Goal: Transaction & Acquisition: Purchase product/service

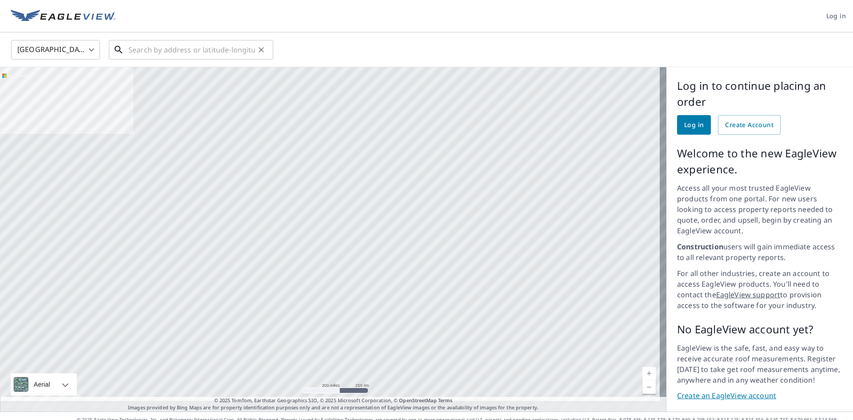
click at [211, 49] on input "text" at bounding box center [191, 49] width 127 height 25
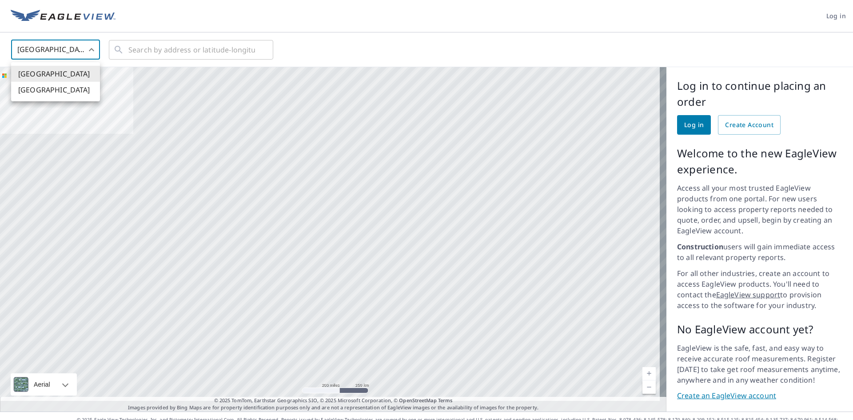
click at [95, 44] on body "Log in [GEOGRAPHIC_DATA] US ​ ​ Aerial Road A standard road map Aerial A detail…" at bounding box center [426, 210] width 853 height 420
click at [144, 50] on div at bounding box center [426, 210] width 853 height 420
click at [149, 49] on input "text" at bounding box center [191, 49] width 127 height 25
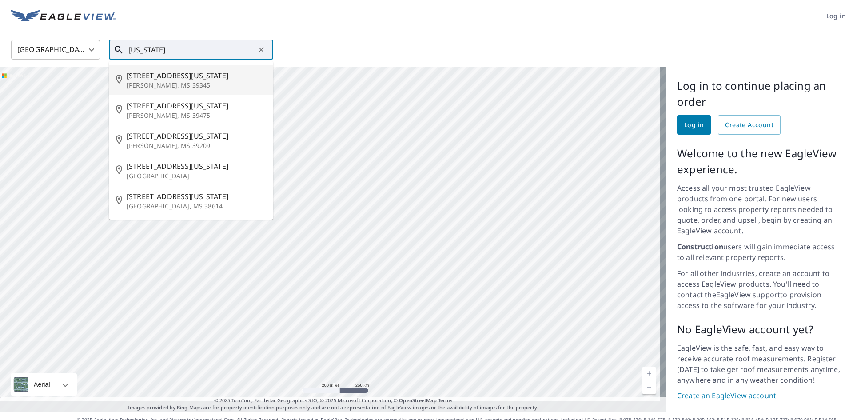
click at [143, 74] on span "[STREET_ADDRESS][US_STATE]" at bounding box center [197, 75] width 140 height 11
type input "[STREET_ADDRESS][US_STATE][PERSON_NAME]"
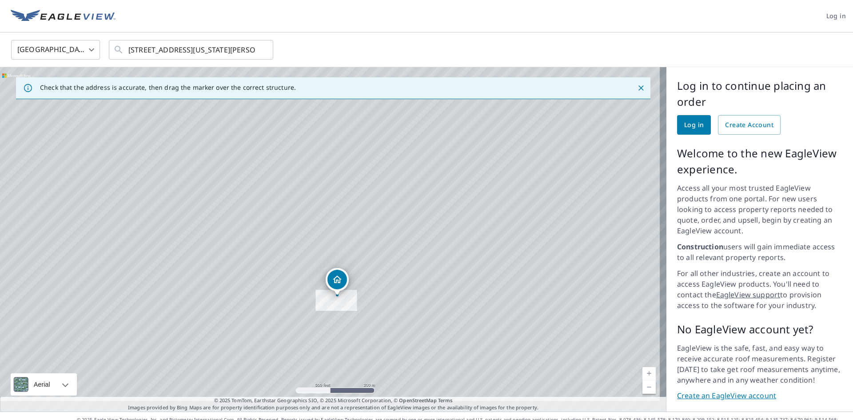
drag, startPoint x: 408, startPoint y: 190, endPoint x: 367, endPoint y: 281, distance: 99.9
click at [367, 281] on div "[STREET_ADDRESS][US_STATE][PERSON_NAME]" at bounding box center [333, 239] width 667 height 344
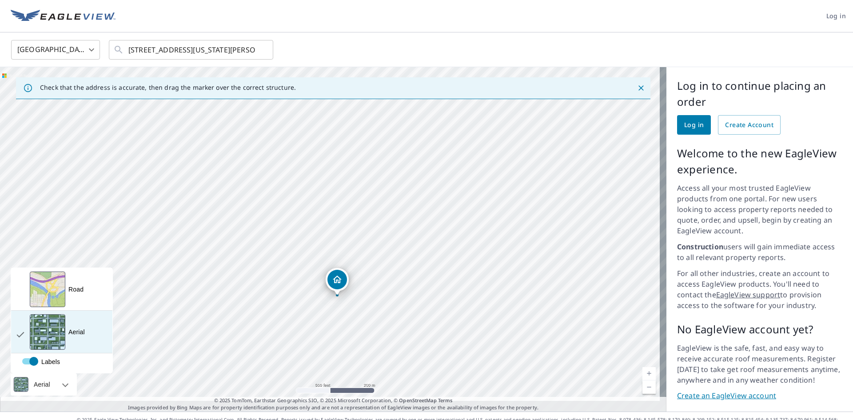
click at [50, 318] on div "View aerial and more..." at bounding box center [48, 332] width 36 height 36
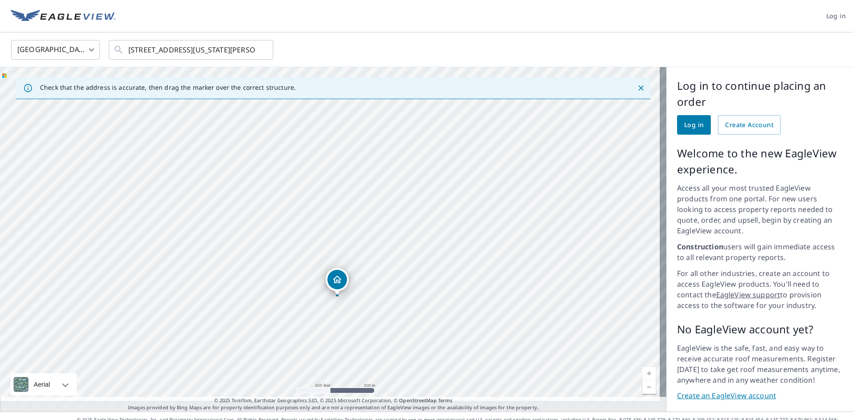
click at [380, 264] on div "[STREET_ADDRESS][US_STATE][PERSON_NAME]" at bounding box center [333, 239] width 667 height 344
click at [179, 49] on input "[STREET_ADDRESS][US_STATE][PERSON_NAME]" at bounding box center [191, 49] width 127 height 25
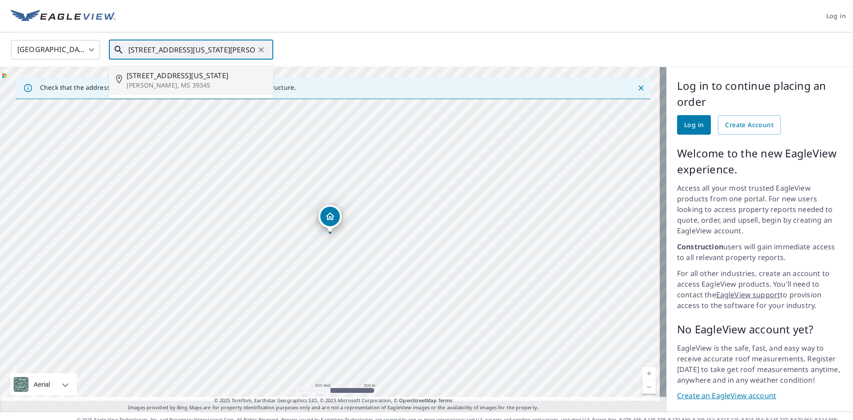
click at [252, 50] on input "[STREET_ADDRESS][US_STATE][PERSON_NAME]" at bounding box center [191, 49] width 127 height 25
click at [343, 188] on div "[STREET_ADDRESS][US_STATE][PERSON_NAME]" at bounding box center [333, 239] width 667 height 344
click at [96, 202] on div "[STREET_ADDRESS][US_STATE][PERSON_NAME]" at bounding box center [333, 239] width 667 height 344
drag, startPoint x: 310, startPoint y: 192, endPoint x: 255, endPoint y: 302, distance: 122.8
click at [255, 302] on div "[STREET_ADDRESS][US_STATE][PERSON_NAME]" at bounding box center [333, 239] width 667 height 344
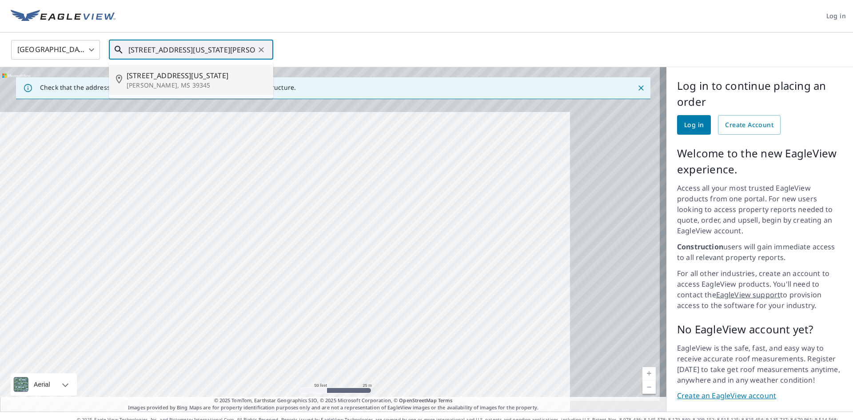
drag, startPoint x: 284, startPoint y: 243, endPoint x: 170, endPoint y: 298, distance: 127.4
click at [170, 298] on div "[STREET_ADDRESS][US_STATE][PERSON_NAME]" at bounding box center [333, 239] width 667 height 344
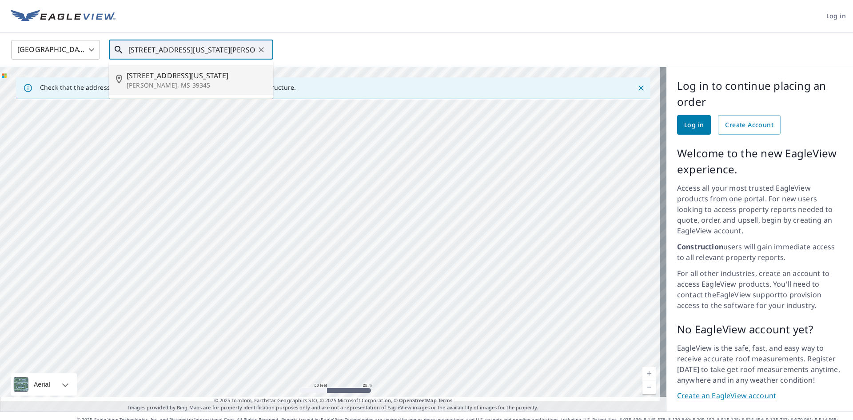
drag, startPoint x: 485, startPoint y: 211, endPoint x: 245, endPoint y: 321, distance: 264.1
click at [245, 321] on div "[STREET_ADDRESS][US_STATE][PERSON_NAME]" at bounding box center [333, 239] width 667 height 344
drag, startPoint x: 446, startPoint y: 242, endPoint x: 356, endPoint y: 256, distance: 91.3
click at [356, 256] on div "[STREET_ADDRESS][US_STATE][PERSON_NAME]" at bounding box center [333, 239] width 667 height 344
drag, startPoint x: 416, startPoint y: 248, endPoint x: 268, endPoint y: 266, distance: 148.2
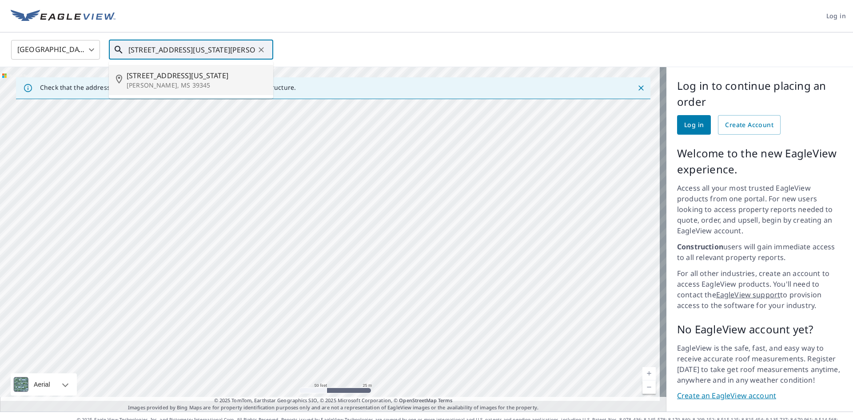
click at [268, 266] on div "[STREET_ADDRESS][US_STATE][PERSON_NAME]" at bounding box center [333, 239] width 667 height 344
drag, startPoint x: 460, startPoint y: 245, endPoint x: 381, endPoint y: 251, distance: 78.5
click at [381, 251] on div "[STREET_ADDRESS][US_STATE][PERSON_NAME]" at bounding box center [333, 239] width 667 height 344
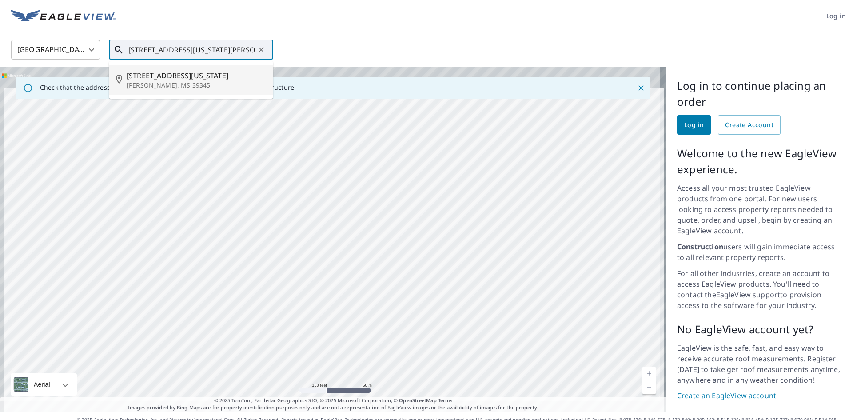
drag, startPoint x: 324, startPoint y: 239, endPoint x: 316, endPoint y: 340, distance: 101.6
click at [315, 352] on div "[STREET_ADDRESS][US_STATE][PERSON_NAME]" at bounding box center [333, 239] width 667 height 344
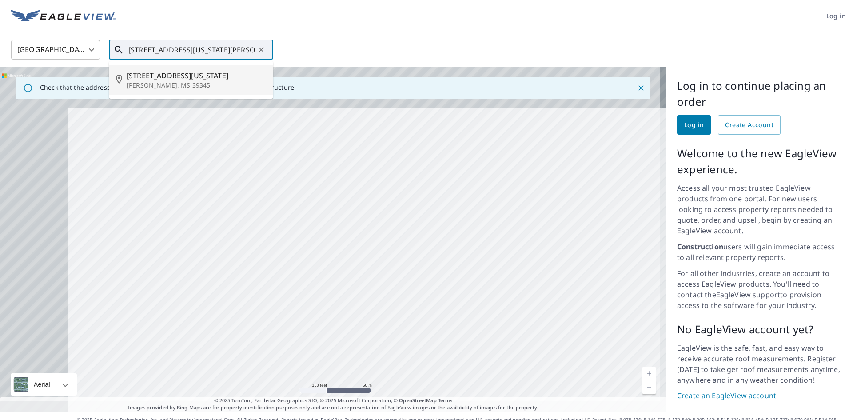
drag, startPoint x: 266, startPoint y: 246, endPoint x: 371, endPoint y: 376, distance: 167.6
click at [371, 376] on div "[STREET_ADDRESS][US_STATE][PERSON_NAME]" at bounding box center [333, 239] width 667 height 344
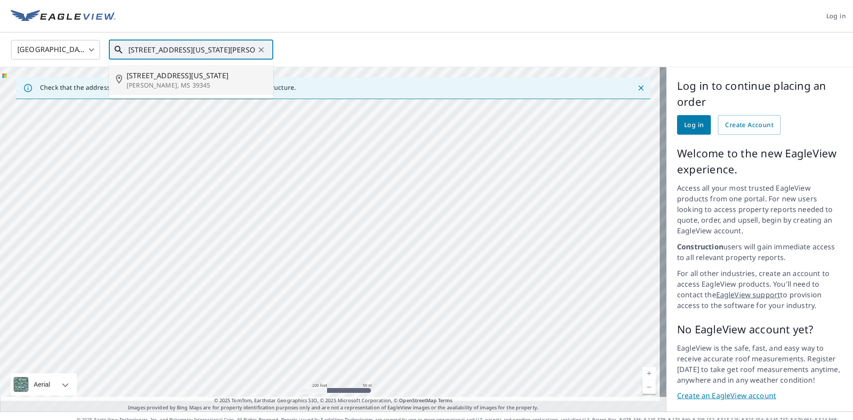
drag, startPoint x: 376, startPoint y: 300, endPoint x: 340, endPoint y: 362, distance: 71.3
click at [340, 362] on div "[STREET_ADDRESS][US_STATE][PERSON_NAME]" at bounding box center [333, 239] width 667 height 344
click at [80, 49] on body "Log in [GEOGRAPHIC_DATA] [GEOGRAPHIC_DATA] ​ [STREET_ADDRESS][US_STATE][PERSON_…" at bounding box center [426, 210] width 853 height 420
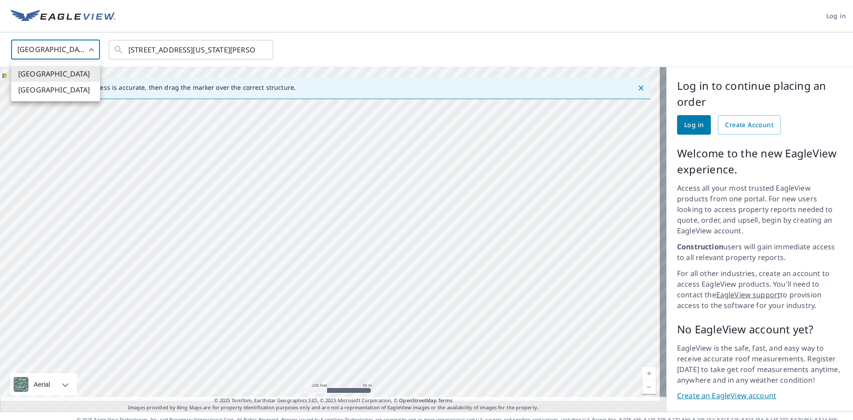
click at [74, 47] on div at bounding box center [426, 210] width 853 height 420
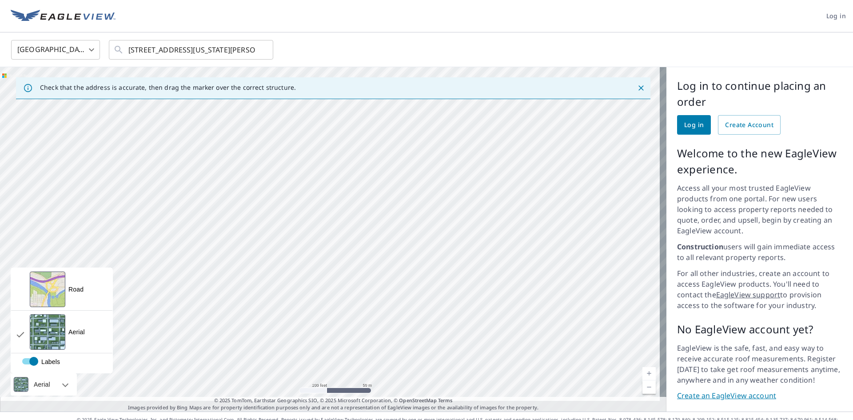
click at [62, 377] on div "Aerial" at bounding box center [44, 384] width 66 height 22
click at [30, 358] on label "Labels" at bounding box center [81, 358] width 119 height 0
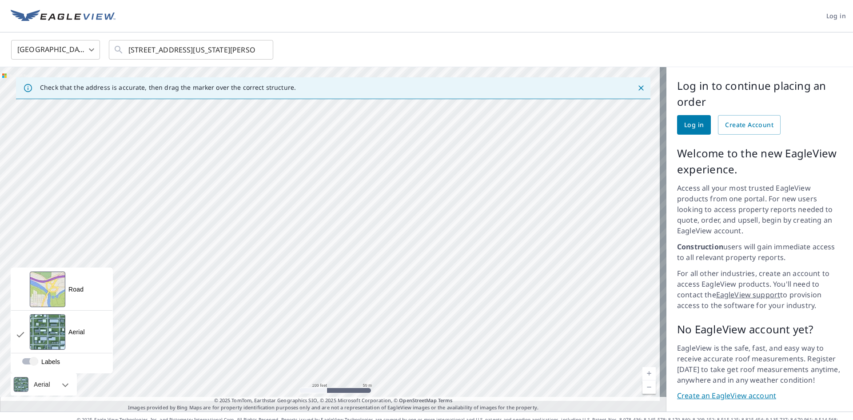
checkbox input "true"
click at [44, 276] on div "View aerial and more..." at bounding box center [48, 290] width 36 height 36
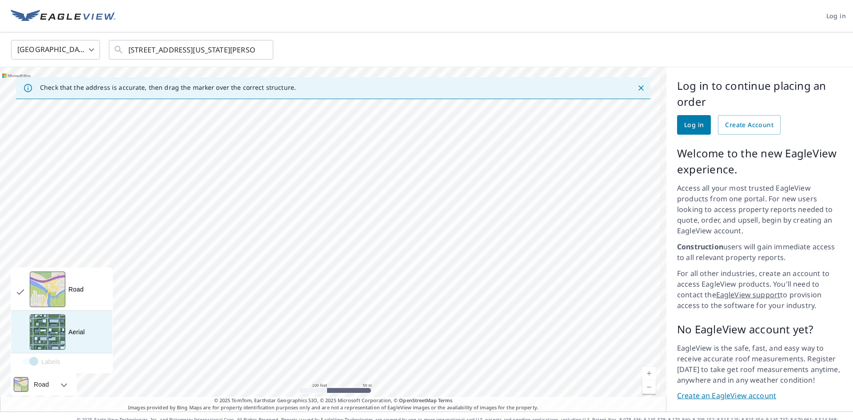
click at [42, 314] on div "View aerial and more..." at bounding box center [48, 332] width 36 height 36
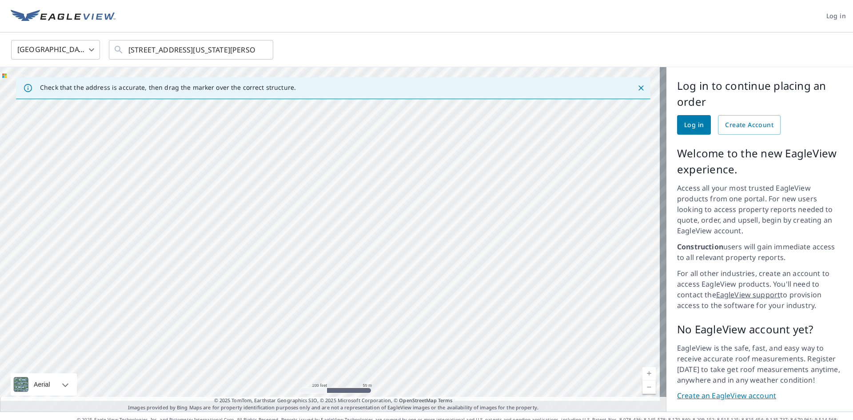
click at [286, 260] on div "[STREET_ADDRESS][US_STATE][PERSON_NAME]" at bounding box center [333, 239] width 667 height 344
drag, startPoint x: 337, startPoint y: 217, endPoint x: 492, endPoint y: 179, distance: 159.0
click at [492, 179] on div "[STREET_ADDRESS][US_STATE][PERSON_NAME]" at bounding box center [333, 239] width 667 height 344
click at [251, 54] on input "[STREET_ADDRESS][US_STATE][PERSON_NAME]" at bounding box center [191, 49] width 127 height 25
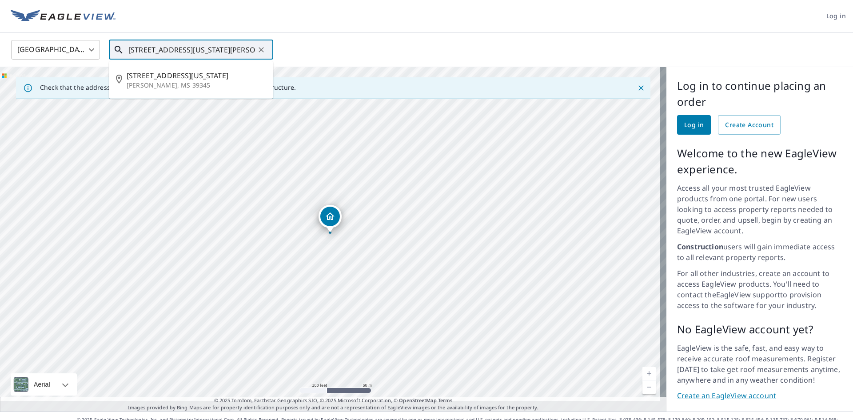
click at [258, 50] on icon "Clear" at bounding box center [261, 49] width 9 height 9
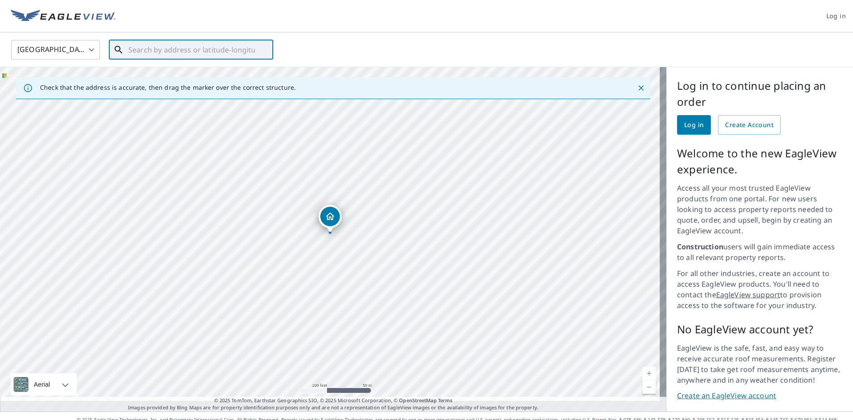
click at [203, 50] on input "text" at bounding box center [191, 49] width 127 height 25
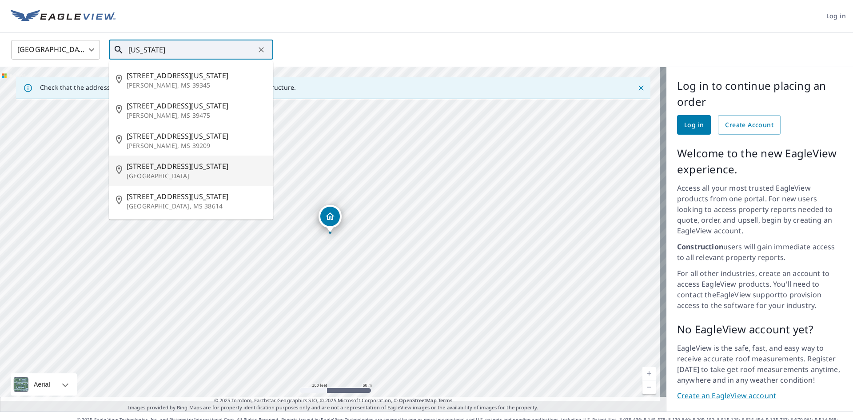
click at [132, 172] on p "[GEOGRAPHIC_DATA]" at bounding box center [197, 176] width 140 height 9
type input "[STREET_ADDRESS][US_STATE]"
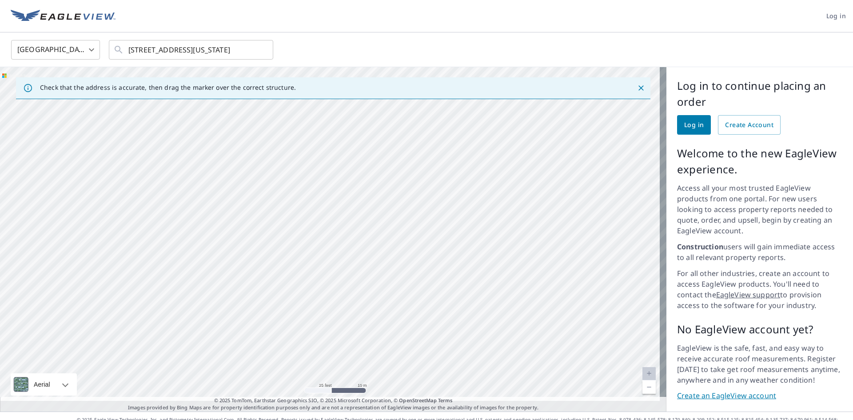
drag, startPoint x: 459, startPoint y: 194, endPoint x: 424, endPoint y: 217, distance: 42.2
click at [424, 217] on div "[STREET_ADDRESS][US_STATE]" at bounding box center [333, 239] width 667 height 344
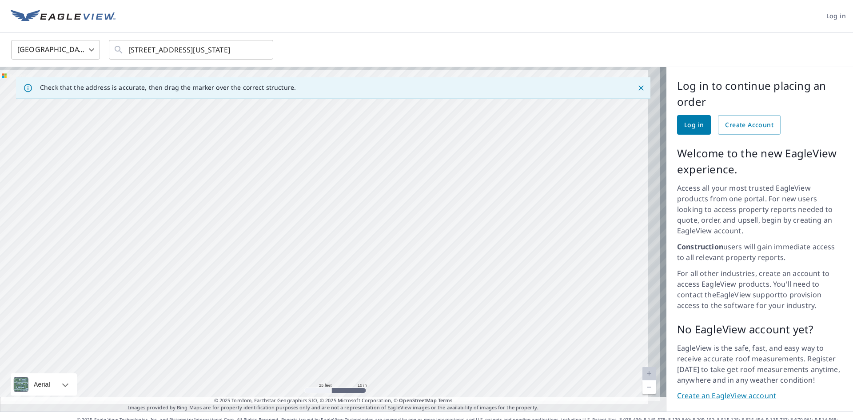
drag, startPoint x: 472, startPoint y: 222, endPoint x: 389, endPoint y: 256, distance: 90.0
click at [389, 256] on div "[STREET_ADDRESS][US_STATE]" at bounding box center [333, 239] width 667 height 344
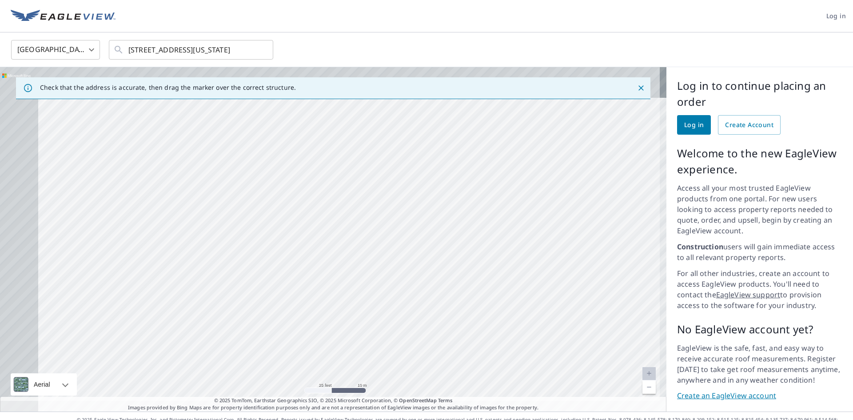
drag, startPoint x: 384, startPoint y: 201, endPoint x: 528, endPoint y: 339, distance: 199.6
click at [528, 339] on div "[STREET_ADDRESS][US_STATE]" at bounding box center [333, 239] width 667 height 344
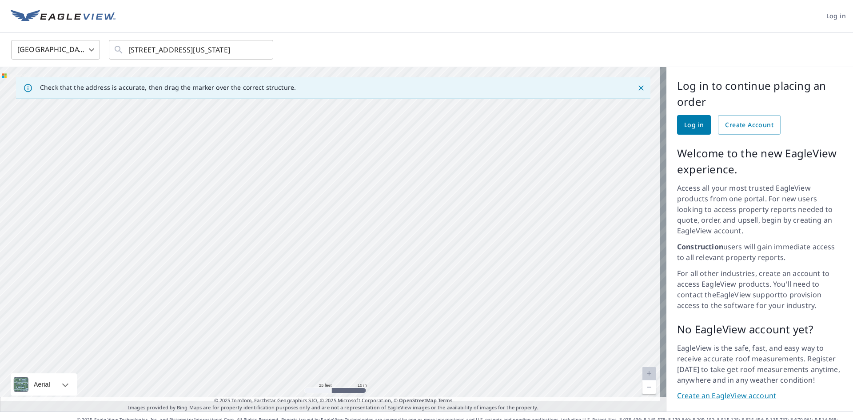
drag, startPoint x: 436, startPoint y: 229, endPoint x: 373, endPoint y: 259, distance: 69.4
click at [373, 259] on div "[STREET_ADDRESS][US_STATE]" at bounding box center [333, 239] width 667 height 344
drag, startPoint x: 437, startPoint y: 220, endPoint x: 398, endPoint y: 250, distance: 49.2
click at [398, 250] on div "[STREET_ADDRESS][US_STATE]" at bounding box center [333, 239] width 667 height 344
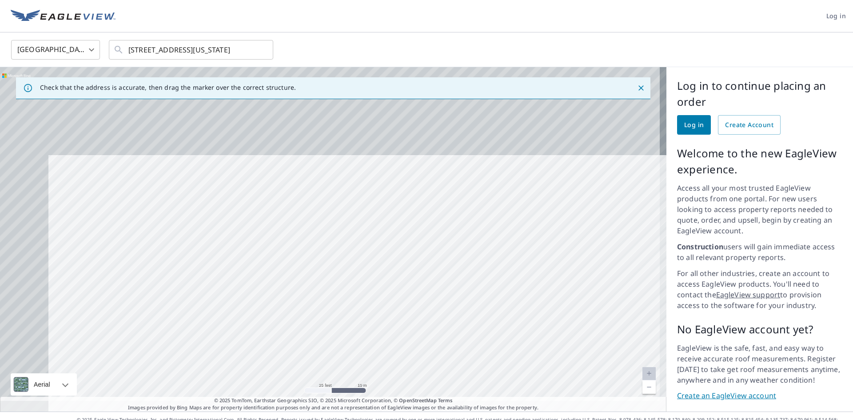
drag, startPoint x: 400, startPoint y: 245, endPoint x: 469, endPoint y: 365, distance: 138.8
click at [469, 365] on div "[STREET_ADDRESS][US_STATE]" at bounding box center [333, 239] width 667 height 344
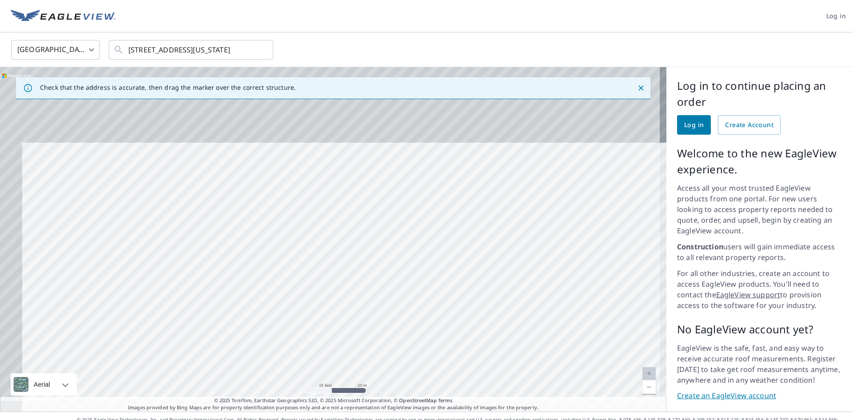
drag, startPoint x: 413, startPoint y: 225, endPoint x: 435, endPoint y: 315, distance: 92.8
click at [435, 315] on div "[STREET_ADDRESS][US_STATE]" at bounding box center [333, 239] width 667 height 344
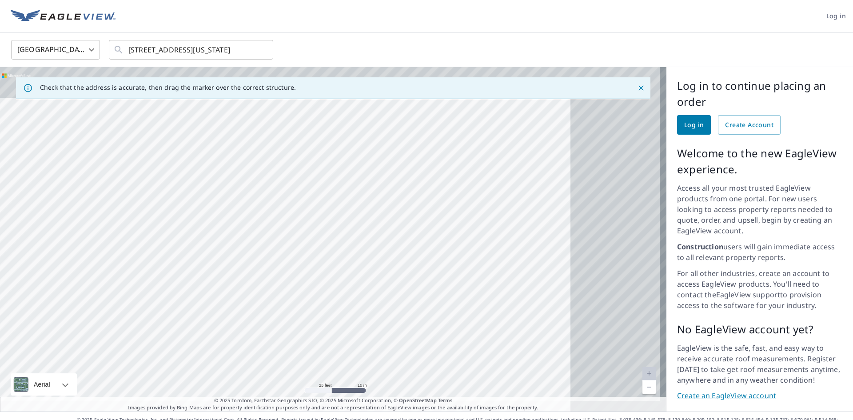
drag, startPoint x: 447, startPoint y: 232, endPoint x: 306, endPoint y: 299, distance: 156.5
click at [306, 299] on div "[STREET_ADDRESS][US_STATE]" at bounding box center [333, 239] width 667 height 344
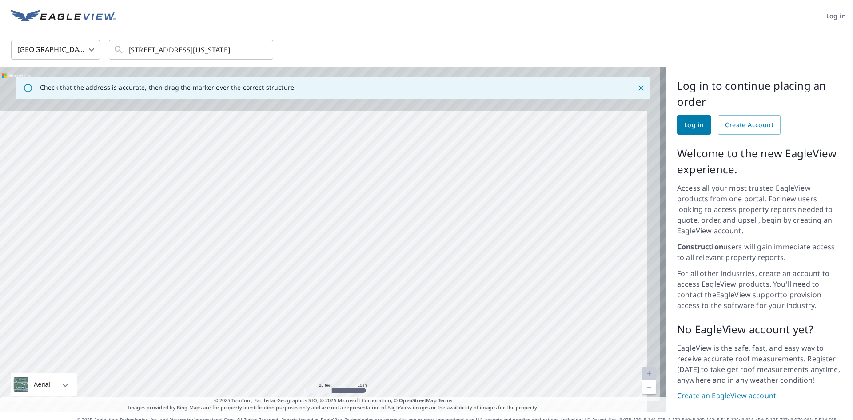
drag, startPoint x: 451, startPoint y: 239, endPoint x: 405, endPoint y: 371, distance: 139.9
click at [405, 371] on div "[STREET_ADDRESS][US_STATE]" at bounding box center [333, 239] width 667 height 344
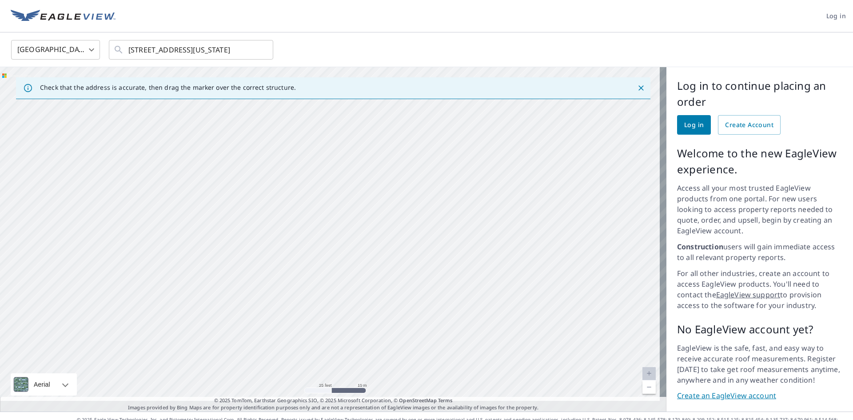
drag, startPoint x: 300, startPoint y: 254, endPoint x: 440, endPoint y: 282, distance: 143.3
click at [440, 282] on div "[STREET_ADDRESS][US_STATE]" at bounding box center [333, 239] width 667 height 344
click at [352, 256] on div "[STREET_ADDRESS][US_STATE]" at bounding box center [333, 239] width 667 height 344
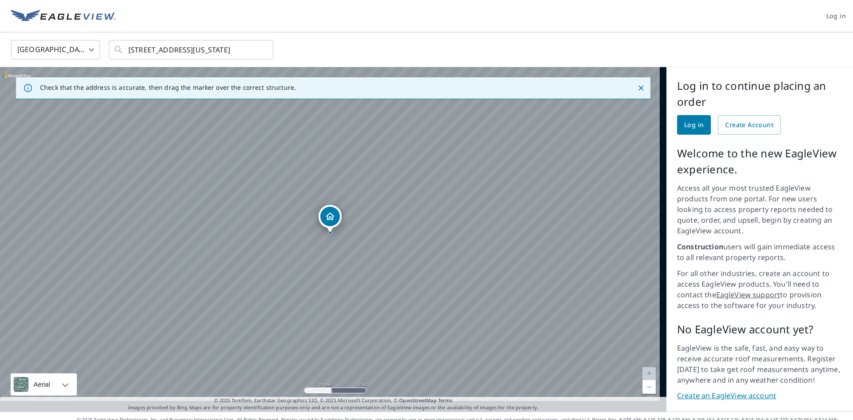
click at [352, 256] on div "[STREET_ADDRESS][US_STATE]" at bounding box center [333, 239] width 667 height 344
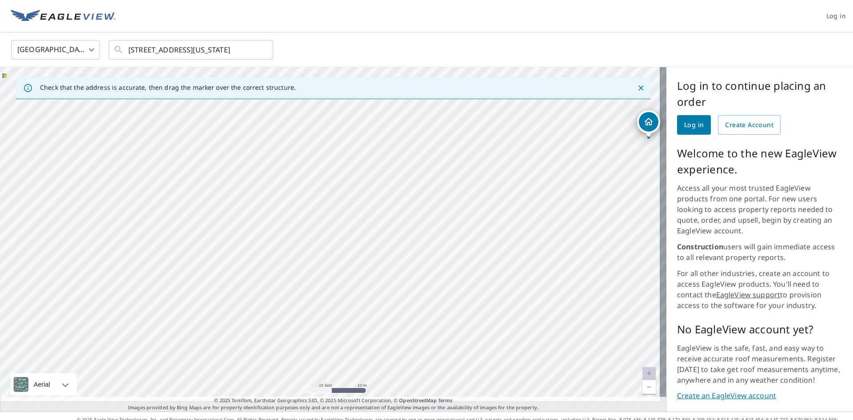
drag, startPoint x: 325, startPoint y: 224, endPoint x: 644, endPoint y: 129, distance: 332.6
click at [644, 129] on div "[STREET_ADDRESS][US_STATE]" at bounding box center [333, 239] width 667 height 344
drag, startPoint x: 488, startPoint y: 276, endPoint x: 474, endPoint y: 319, distance: 45.0
click at [474, 318] on div "[STREET_ADDRESS][US_STATE]" at bounding box center [333, 239] width 667 height 344
drag, startPoint x: 295, startPoint y: 313, endPoint x: 399, endPoint y: 239, distance: 127.8
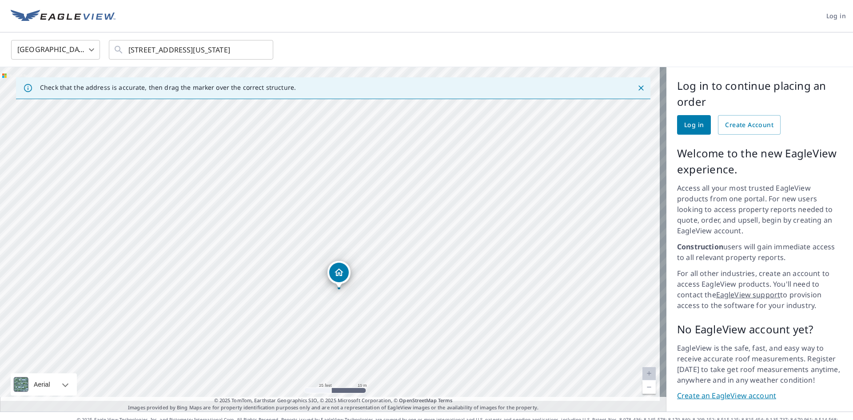
click at [348, 262] on div "[STREET_ADDRESS][US_STATE]" at bounding box center [333, 239] width 667 height 344
drag, startPoint x: 328, startPoint y: 217, endPoint x: 429, endPoint y: 161, distance: 116.0
click at [429, 161] on div "[STREET_ADDRESS][US_STATE]" at bounding box center [333, 239] width 667 height 344
drag, startPoint x: 316, startPoint y: 382, endPoint x: 340, endPoint y: 380, distance: 23.3
click at [340, 380] on div "[STREET_ADDRESS][US_STATE]" at bounding box center [333, 239] width 667 height 344
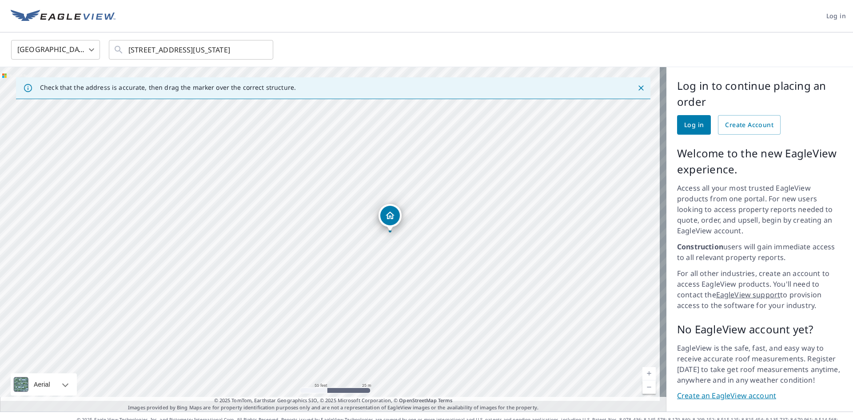
drag, startPoint x: 340, startPoint y: 380, endPoint x: 320, endPoint y: 379, distance: 20.0
click at [320, 379] on div "[STREET_ADDRESS][US_STATE]" at bounding box center [333, 239] width 667 height 344
drag, startPoint x: 321, startPoint y: 378, endPoint x: 333, endPoint y: 378, distance: 12.4
click at [333, 378] on div "[STREET_ADDRESS][US_STATE]" at bounding box center [333, 239] width 667 height 344
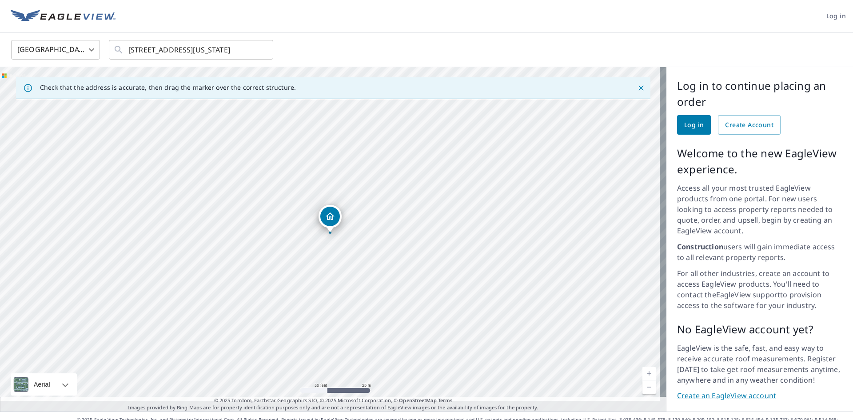
click at [349, 377] on div "[STREET_ADDRESS][US_STATE]" at bounding box center [333, 239] width 667 height 344
click at [63, 46] on body "Log in [GEOGRAPHIC_DATA] [GEOGRAPHIC_DATA] ​ [STREET_ADDRESS][US_STATE] ​ Check…" at bounding box center [426, 210] width 853 height 420
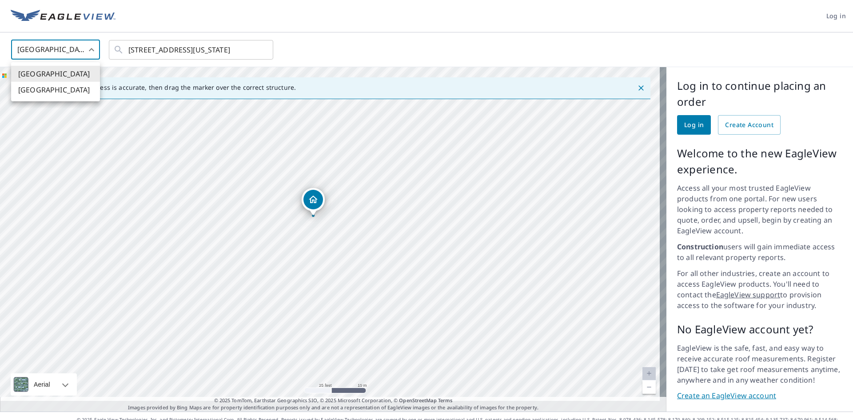
click at [94, 134] on div at bounding box center [426, 210] width 853 height 420
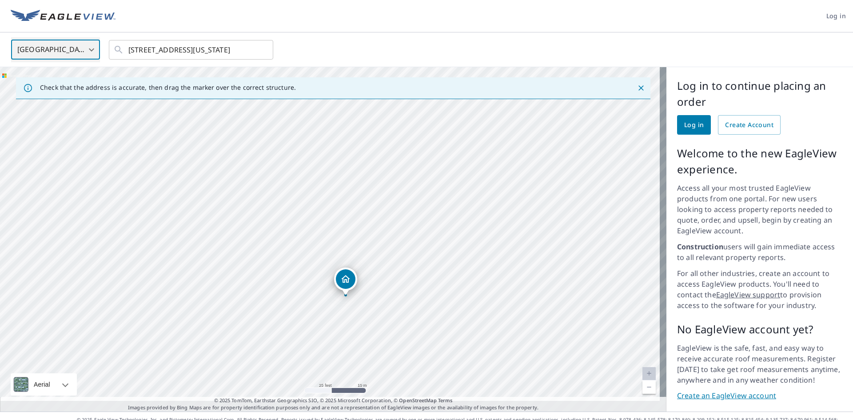
drag, startPoint x: 172, startPoint y: 227, endPoint x: 200, endPoint y: 325, distance: 102.4
click at [200, 325] on div "[STREET_ADDRESS][US_STATE]" at bounding box center [333, 239] width 667 height 344
drag, startPoint x: 256, startPoint y: 207, endPoint x: 266, endPoint y: 222, distance: 18.0
click at [266, 222] on div "[STREET_ADDRESS][US_STATE]" at bounding box center [333, 239] width 667 height 344
drag, startPoint x: 291, startPoint y: 240, endPoint x: 293, endPoint y: 248, distance: 8.3
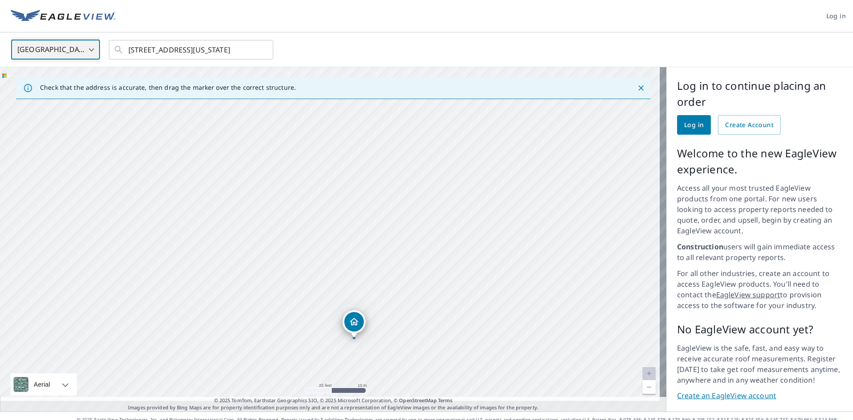
click at [293, 248] on div "[STREET_ADDRESS][US_STATE]" at bounding box center [333, 239] width 667 height 344
drag, startPoint x: 239, startPoint y: 323, endPoint x: 247, endPoint y: 408, distance: 85.3
click at [247, 408] on div "Log in [GEOGRAPHIC_DATA] [GEOGRAPHIC_DATA] ​ [STREET_ADDRESS][US_STATE] ​ Check…" at bounding box center [426, 210] width 853 height 420
click at [262, 264] on div "[STREET_ADDRESS][US_STATE]" at bounding box center [333, 239] width 667 height 344
drag, startPoint x: 320, startPoint y: 225, endPoint x: 251, endPoint y: 390, distance: 179.1
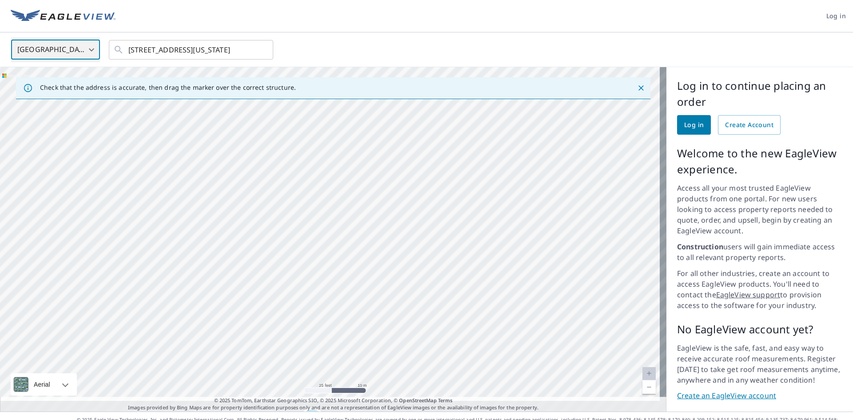
click at [251, 390] on div "Check that the address is accurate, then drag the marker over the correct struc…" at bounding box center [333, 239] width 667 height 344
drag, startPoint x: 328, startPoint y: 267, endPoint x: 159, endPoint y: 407, distance: 219.7
click at [159, 407] on div "Log in [GEOGRAPHIC_DATA] [GEOGRAPHIC_DATA] ​ [STREET_ADDRESS][US_STATE] ​ Check…" at bounding box center [426, 210] width 853 height 420
click at [395, 228] on div "[STREET_ADDRESS][US_STATE]" at bounding box center [333, 239] width 667 height 344
drag, startPoint x: 383, startPoint y: 328, endPoint x: 352, endPoint y: 441, distance: 117.5
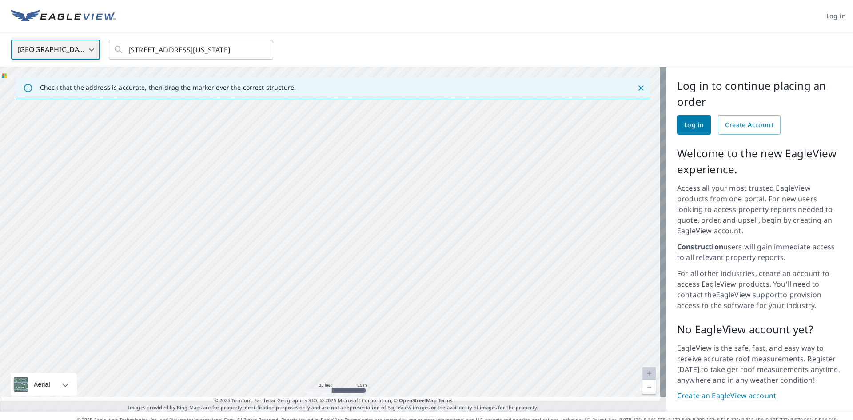
click at [352, 420] on html "Log in [GEOGRAPHIC_DATA] [GEOGRAPHIC_DATA] ​ [STREET_ADDRESS][US_STATE] ​ Check…" at bounding box center [426, 210] width 853 height 420
drag, startPoint x: 356, startPoint y: 342, endPoint x: 378, endPoint y: 441, distance: 101.4
click at [378, 420] on html "Log in [GEOGRAPHIC_DATA] [GEOGRAPHIC_DATA] ​ [STREET_ADDRESS][US_STATE] ​ Check…" at bounding box center [426, 210] width 853 height 420
click at [295, 277] on div at bounding box center [296, 277] width 4 height 4
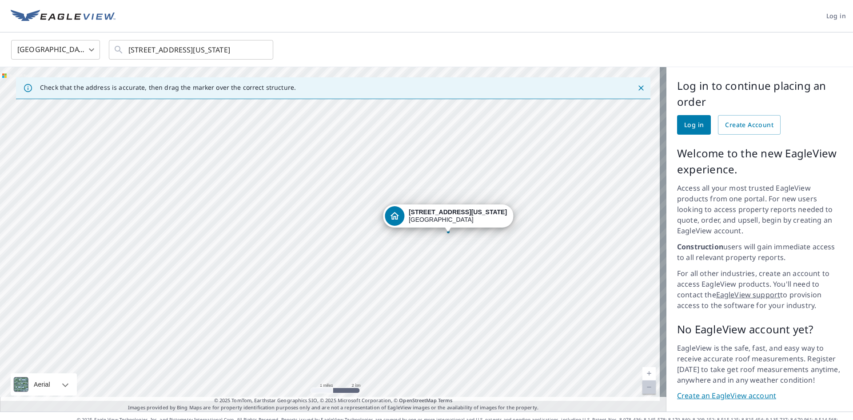
drag, startPoint x: 413, startPoint y: 277, endPoint x: 329, endPoint y: 299, distance: 86.8
click at [329, 299] on div "[STREET_ADDRESS][US_STATE]" at bounding box center [333, 239] width 667 height 344
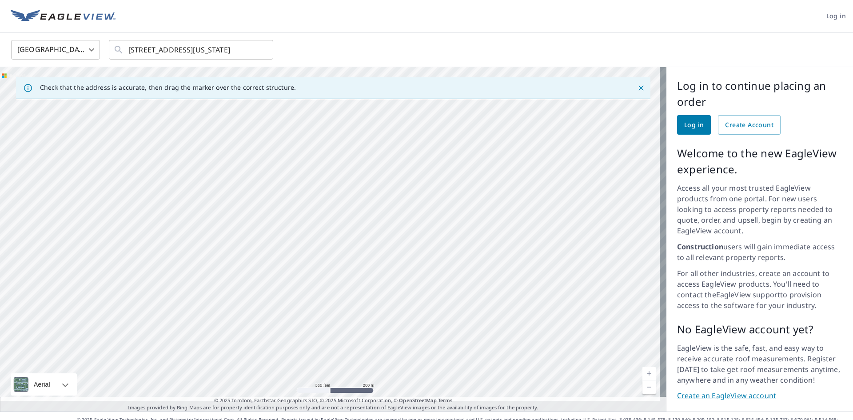
drag, startPoint x: 136, startPoint y: 223, endPoint x: 394, endPoint y: 365, distance: 295.4
click at [394, 365] on div "[STREET_ADDRESS][US_STATE]" at bounding box center [333, 239] width 667 height 344
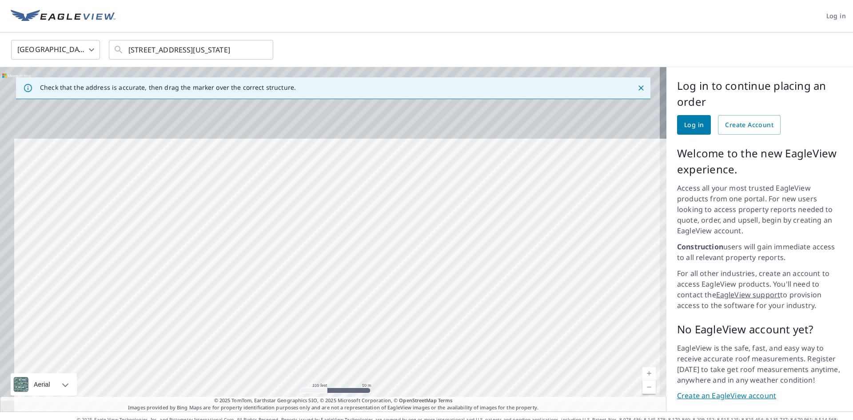
drag, startPoint x: 330, startPoint y: 260, endPoint x: 352, endPoint y: 391, distance: 132.1
click at [352, 391] on div "Check that the address is accurate, then drag the marker over the correct struc…" at bounding box center [333, 239] width 667 height 344
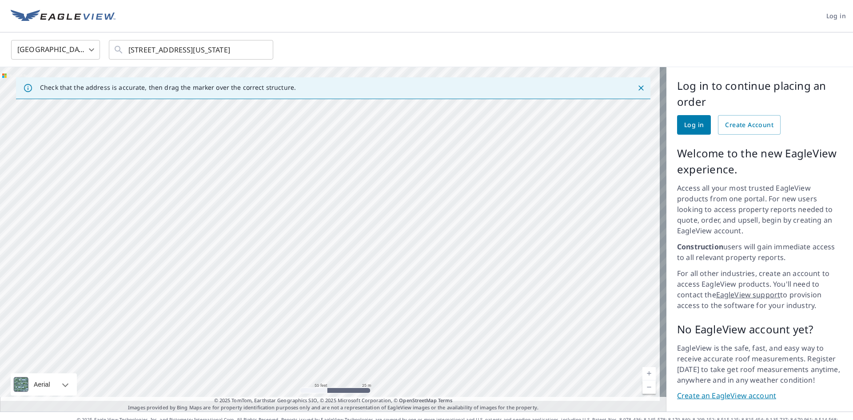
click at [403, 358] on div "[STREET_ADDRESS][US_STATE]" at bounding box center [333, 239] width 667 height 344
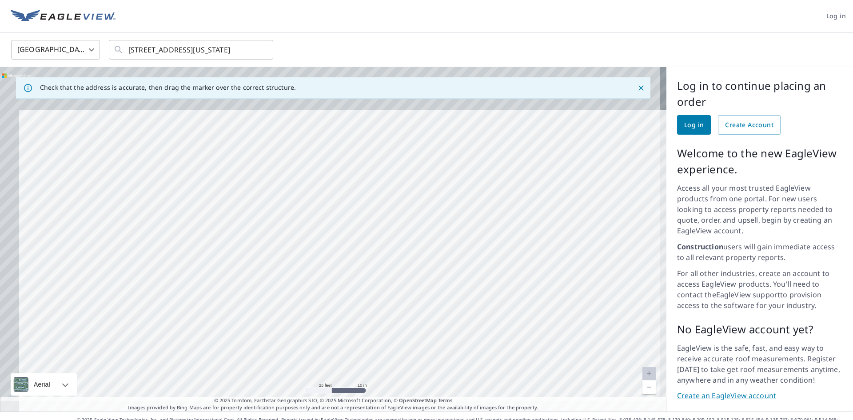
drag, startPoint x: 332, startPoint y: 281, endPoint x: 414, endPoint y: 441, distance: 179.5
click at [414, 420] on html "Log in [GEOGRAPHIC_DATA] [GEOGRAPHIC_DATA] ​ [STREET_ADDRESS][US_STATE] ​ Check…" at bounding box center [426, 210] width 853 height 420
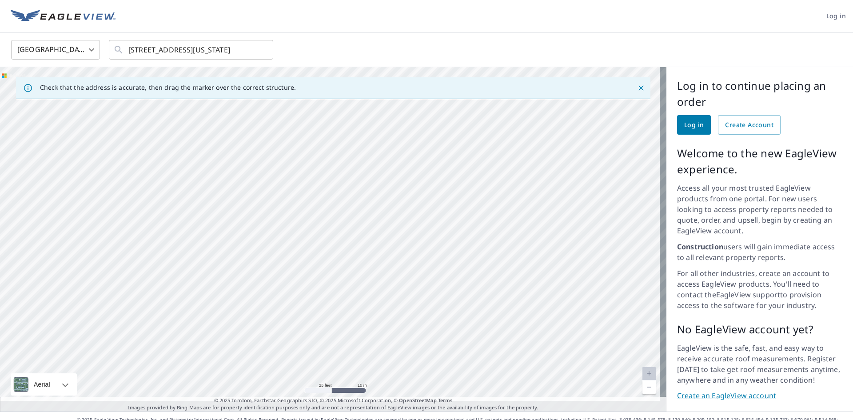
drag, startPoint x: 334, startPoint y: 393, endPoint x: 544, endPoint y: 441, distance: 215.1
click at [544, 420] on html "Log in [GEOGRAPHIC_DATA] [GEOGRAPHIC_DATA] ​ [STREET_ADDRESS][US_STATE] ​ Check…" at bounding box center [426, 210] width 853 height 420
drag, startPoint x: 459, startPoint y: 275, endPoint x: 401, endPoint y: 415, distance: 151.3
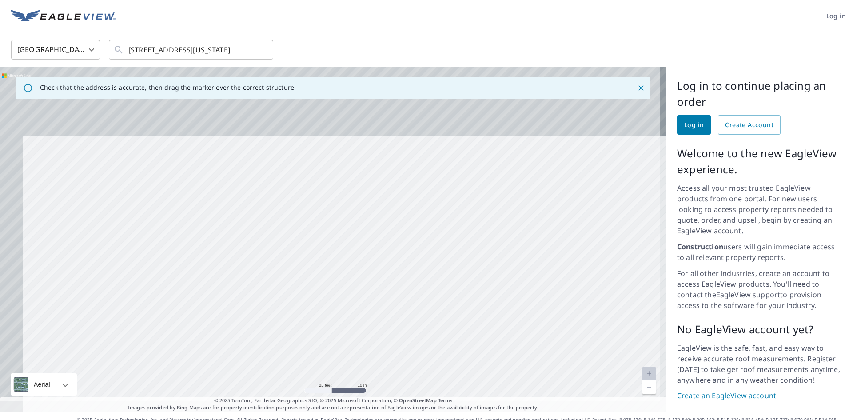
drag, startPoint x: 401, startPoint y: 415, endPoint x: 350, endPoint y: 381, distance: 61.5
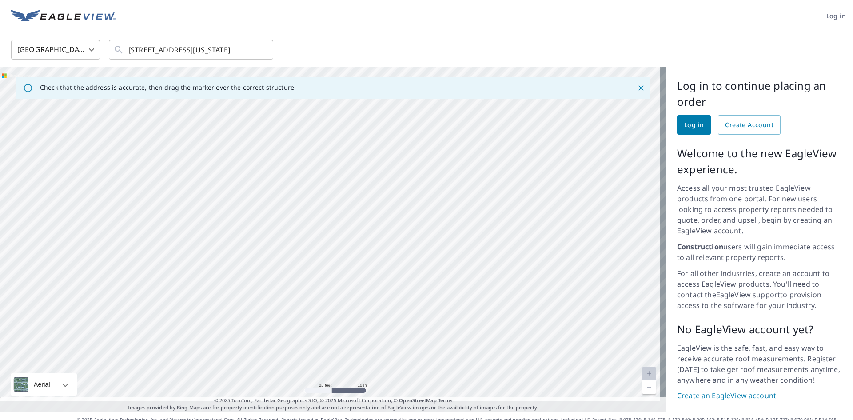
drag, startPoint x: 350, startPoint y: 381, endPoint x: 237, endPoint y: 345, distance: 118.5
drag, startPoint x: 237, startPoint y: 345, endPoint x: 224, endPoint y: 347, distance: 14.0
click at [224, 347] on div "[STREET_ADDRESS][US_STATE]" at bounding box center [333, 239] width 667 height 344
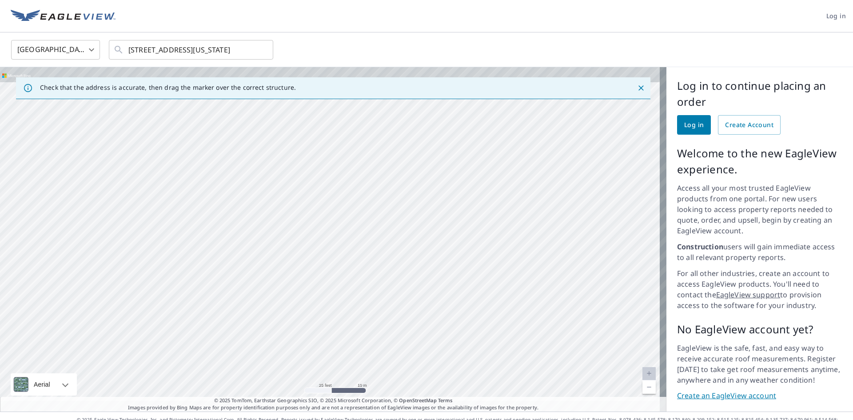
drag, startPoint x: 232, startPoint y: 262, endPoint x: 232, endPoint y: 353, distance: 90.7
click at [232, 353] on div "[STREET_ADDRESS][US_STATE]" at bounding box center [333, 239] width 667 height 344
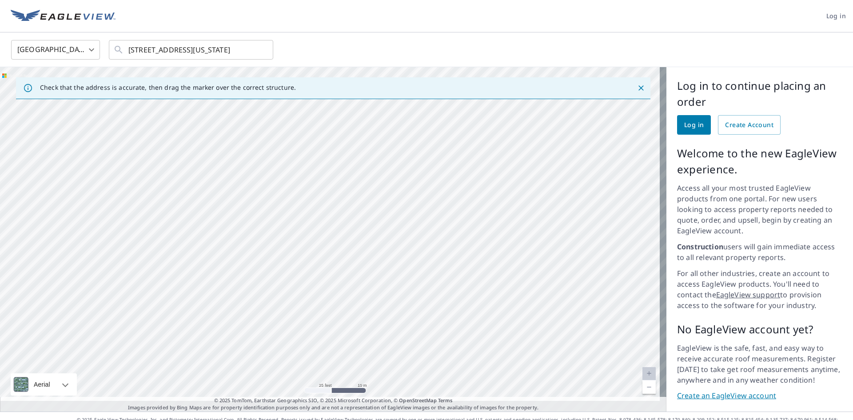
drag, startPoint x: 237, startPoint y: 327, endPoint x: 194, endPoint y: 289, distance: 57.3
click at [186, 311] on div "[STREET_ADDRESS][US_STATE]" at bounding box center [333, 239] width 667 height 344
click at [202, 272] on div "[STREET_ADDRESS][US_STATE]" at bounding box center [333, 239] width 667 height 344
drag, startPoint x: 204, startPoint y: 302, endPoint x: 218, endPoint y: 273, distance: 32.2
click at [214, 284] on div "[STREET_ADDRESS][US_STATE]" at bounding box center [333, 239] width 667 height 344
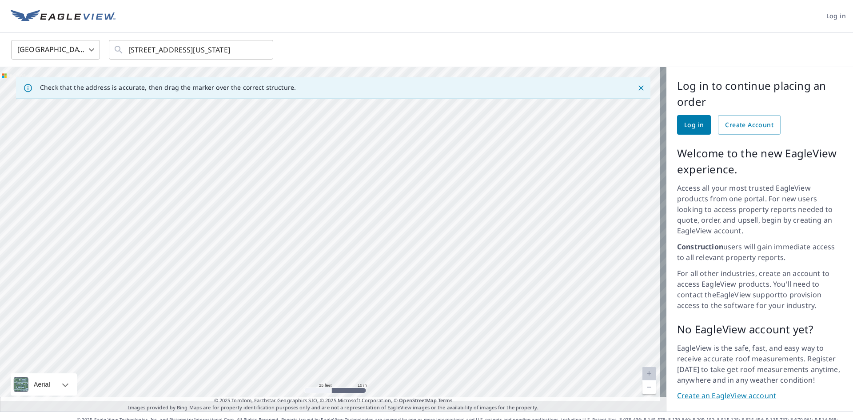
click at [81, 54] on body "Log in [GEOGRAPHIC_DATA] [GEOGRAPHIC_DATA] ​ [STREET_ADDRESS][US_STATE] ​ Check…" at bounding box center [426, 210] width 853 height 420
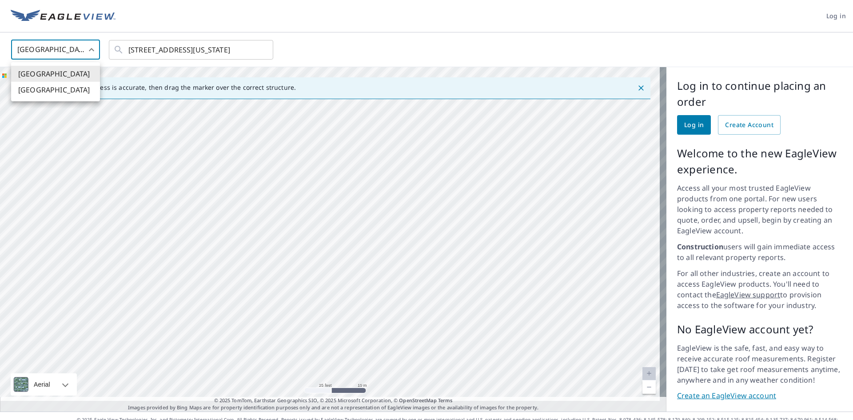
click at [103, 214] on div at bounding box center [426, 210] width 853 height 420
click at [641, 89] on div "Check that the address is accurate, then drag the marker over the correct struc…" at bounding box center [333, 88] width 635 height 22
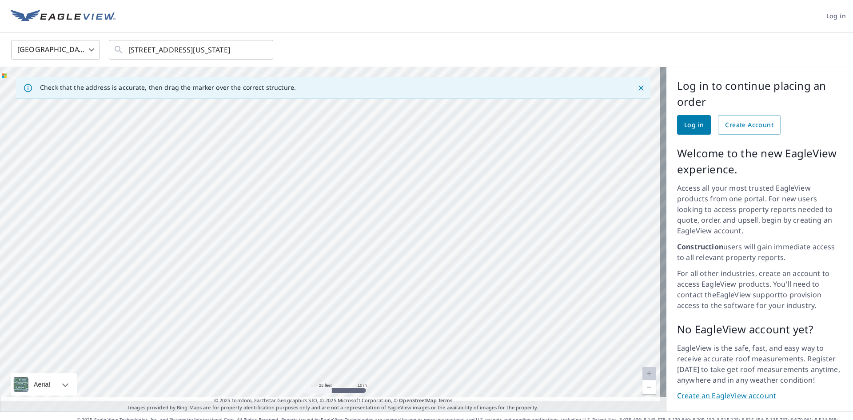
click at [637, 86] on icon "Close" at bounding box center [641, 88] width 9 height 9
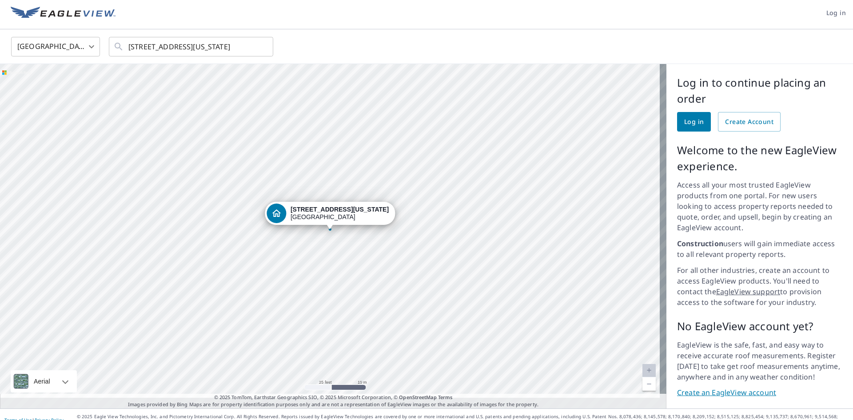
scroll to position [4, 0]
click at [0, 257] on div "[STREET_ADDRESS][US_STATE]" at bounding box center [333, 236] width 667 height 344
